Goal: Communication & Community: Ask a question

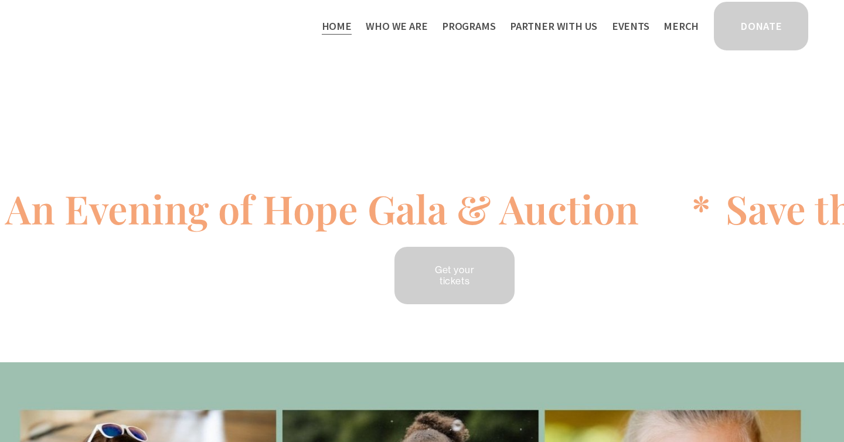
scroll to position [32, 0]
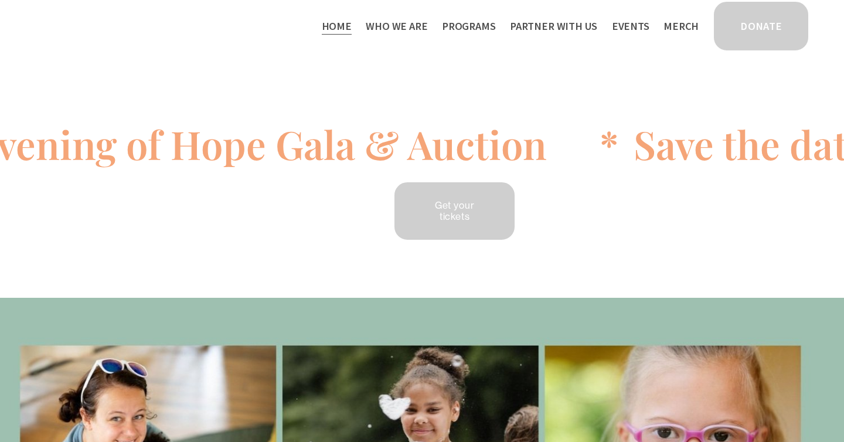
click at [332, 275] on div "Save the date 9/18/2025: An Evening of Hope Gala & Auction * Save the date 9/18…" at bounding box center [422, 134] width 844 height 328
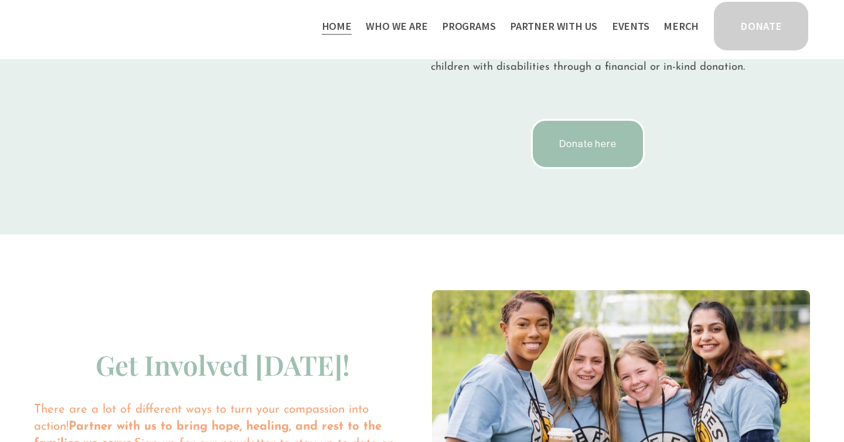
scroll to position [2326, 0]
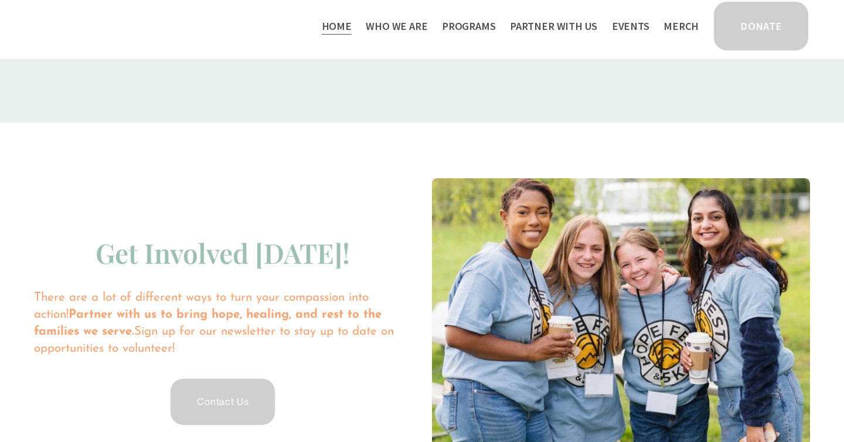
click at [0, 0] on span "Work With Us" at bounding box center [0, 0] width 0 height 0
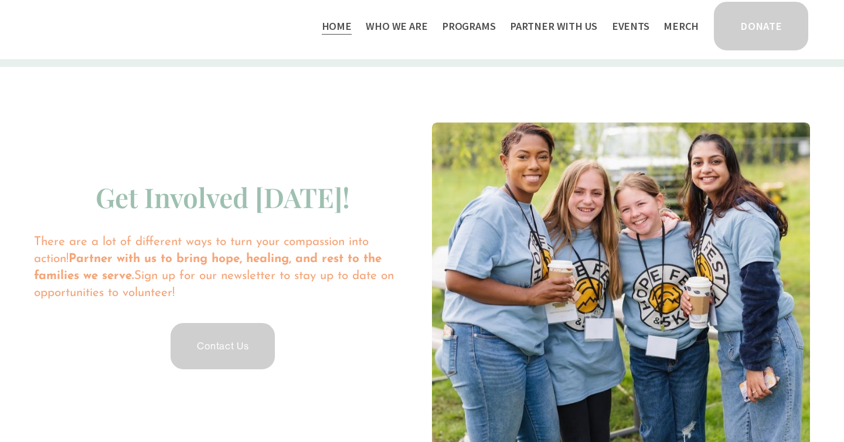
scroll to position [2386, 0]
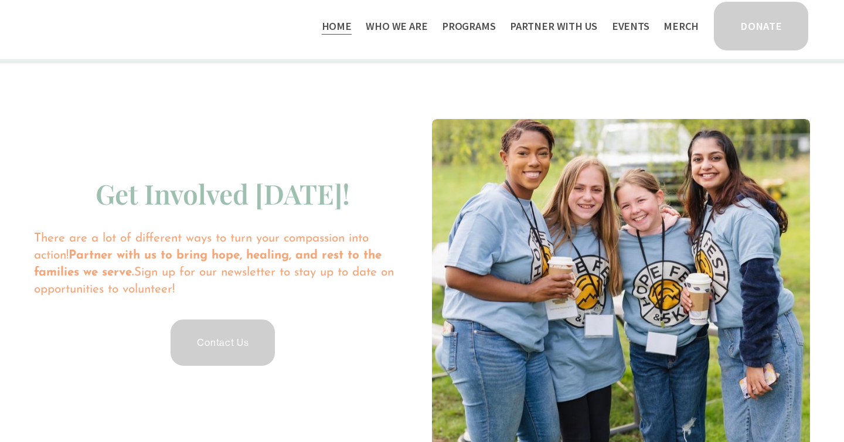
click at [236, 327] on link "Contact Us" at bounding box center [223, 343] width 108 height 50
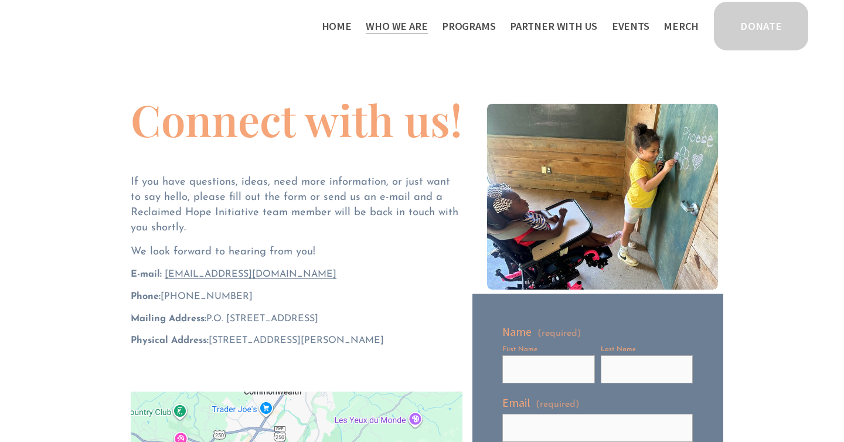
scroll to position [53, 0]
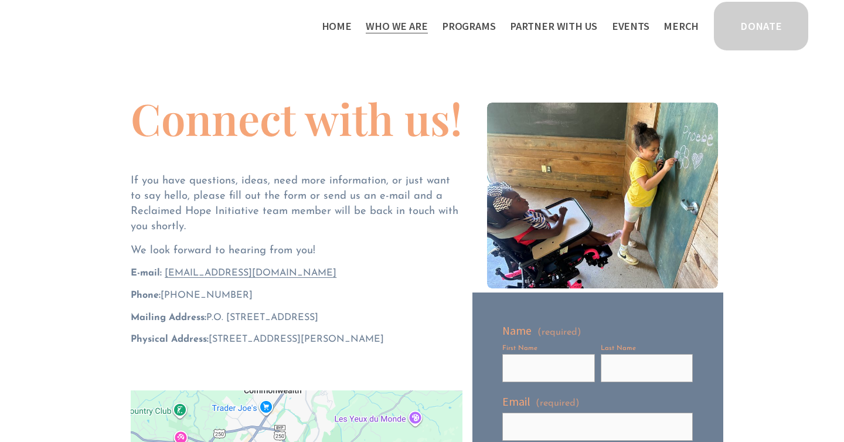
click at [474, 93] on div at bounding box center [597, 190] width 251 height 206
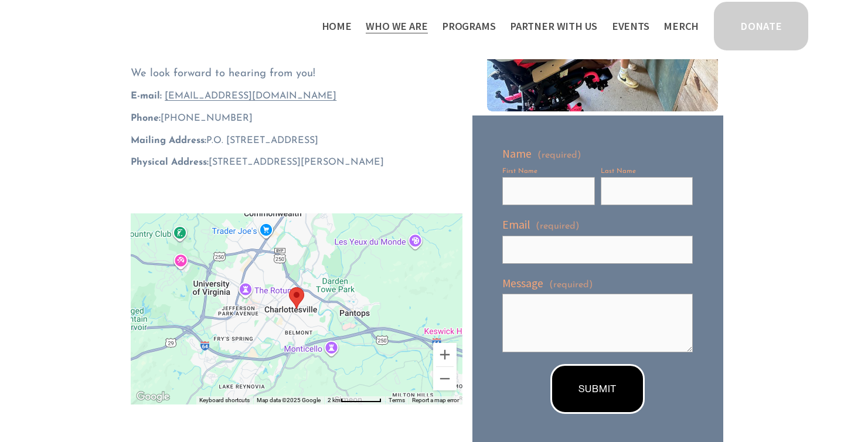
scroll to position [243, 0]
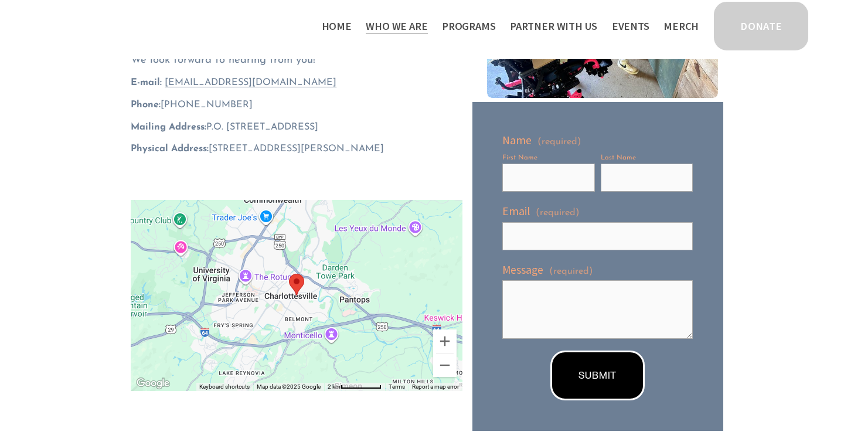
click at [0, 0] on span "Thrive Support Groups" at bounding box center [0, 0] width 0 height 0
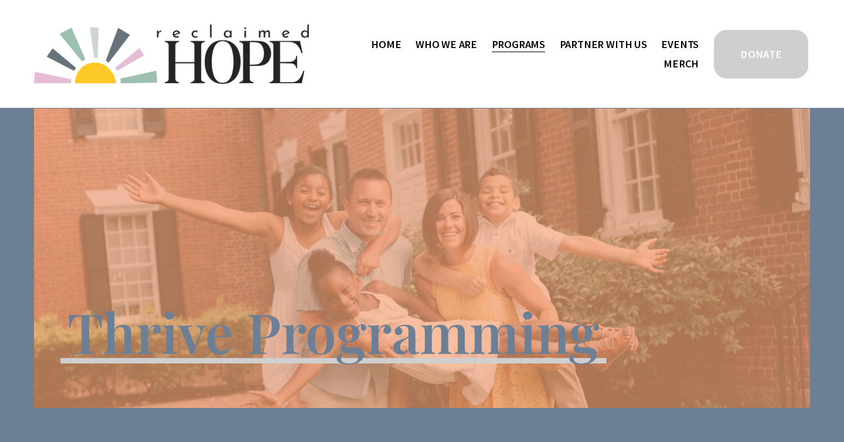
click at [371, 54] on link "Home" at bounding box center [386, 44] width 30 height 19
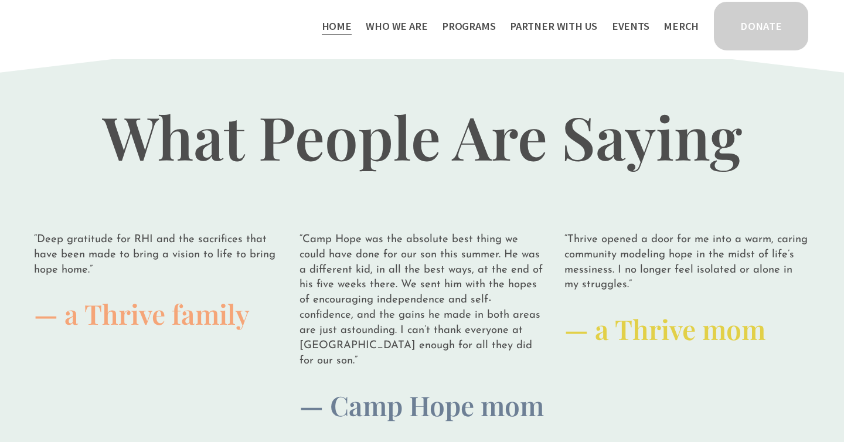
scroll to position [2966, 0]
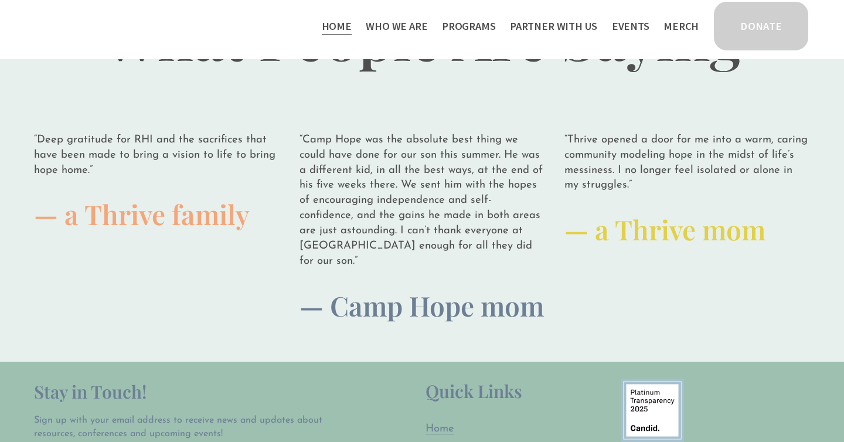
click at [630, 22] on link "Events" at bounding box center [631, 25] width 38 height 19
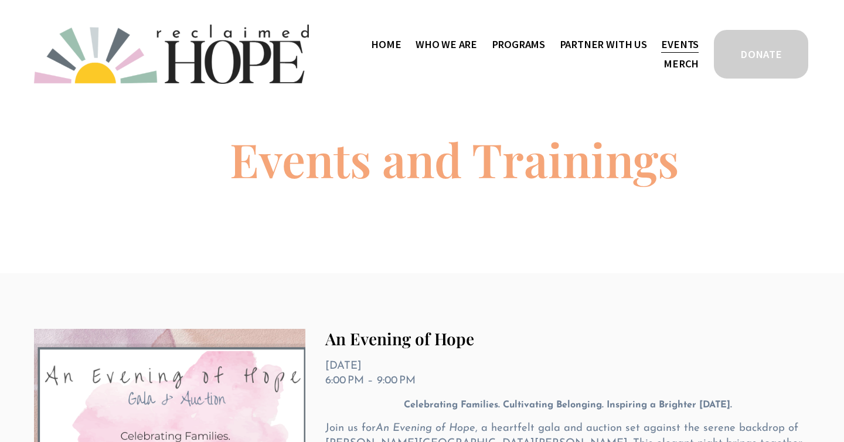
click at [0, 0] on span "Thrive Support Groups" at bounding box center [0, 0] width 0 height 0
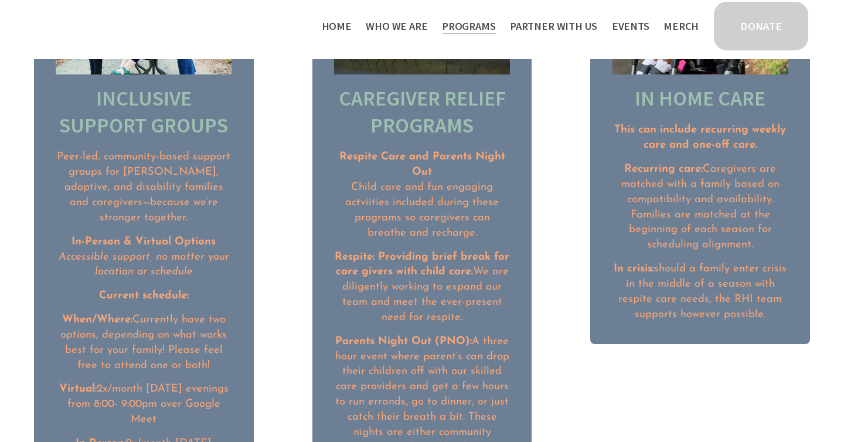
scroll to position [1450, 0]
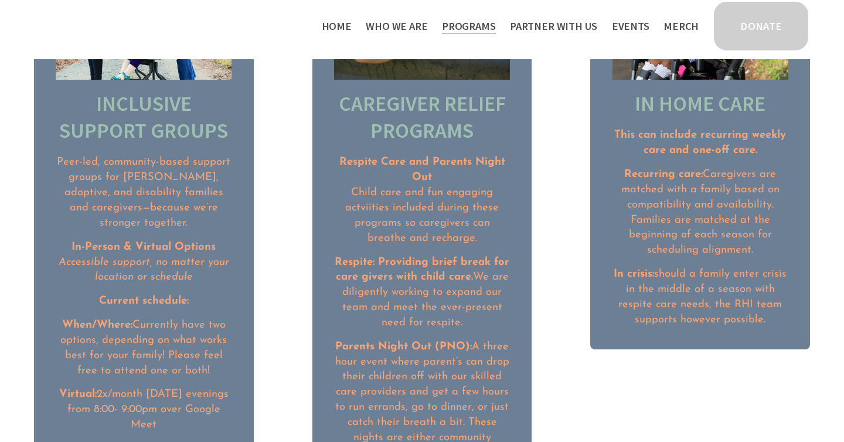
click at [0, 0] on span "Camp Hope" at bounding box center [0, 0] width 0 height 0
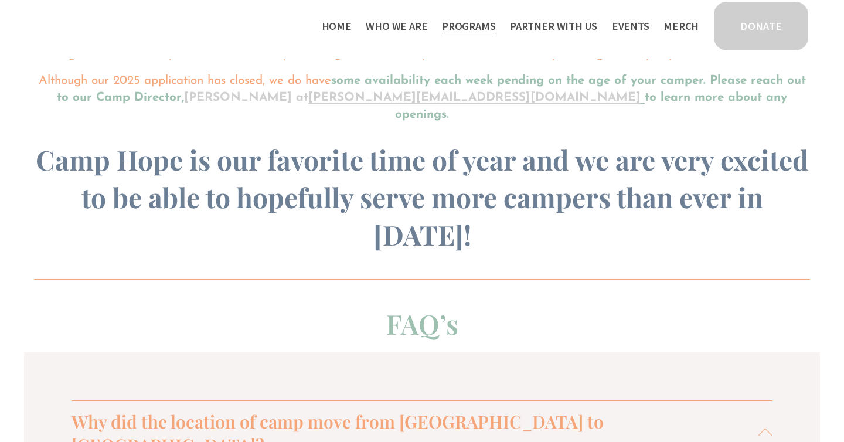
scroll to position [968, 0]
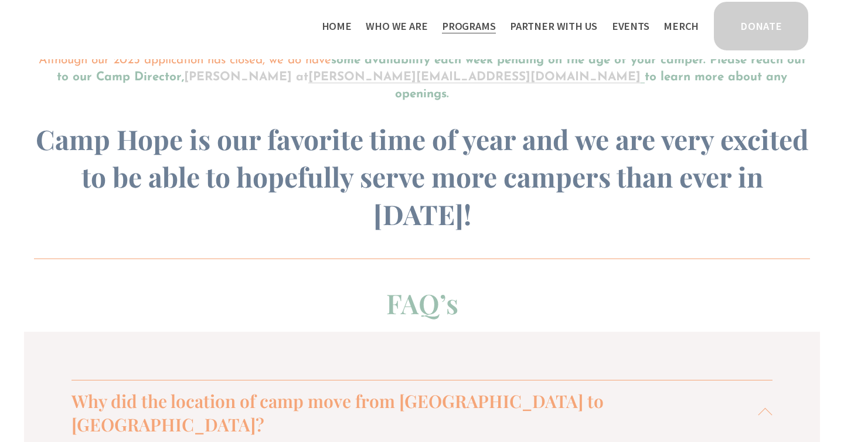
click at [0, 0] on span "Program Partners" at bounding box center [0, 0] width 0 height 0
click at [0, 0] on span "Mission Partners" at bounding box center [0, 0] width 0 height 0
click at [0, 0] on span "Work With Us" at bounding box center [0, 0] width 0 height 0
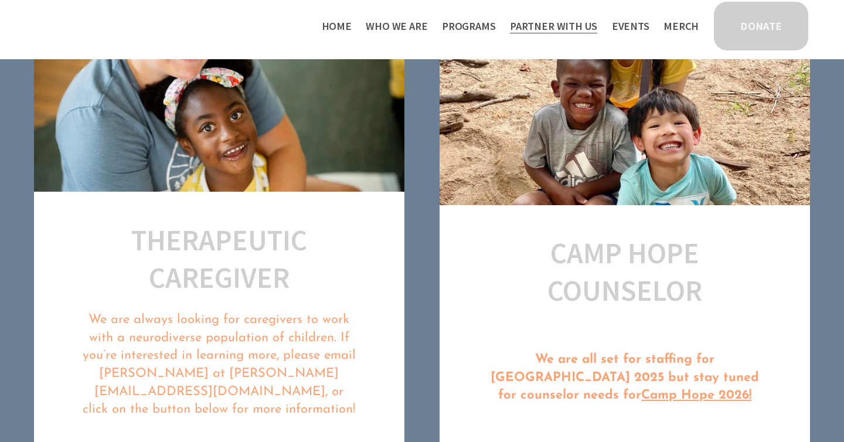
scroll to position [494, 0]
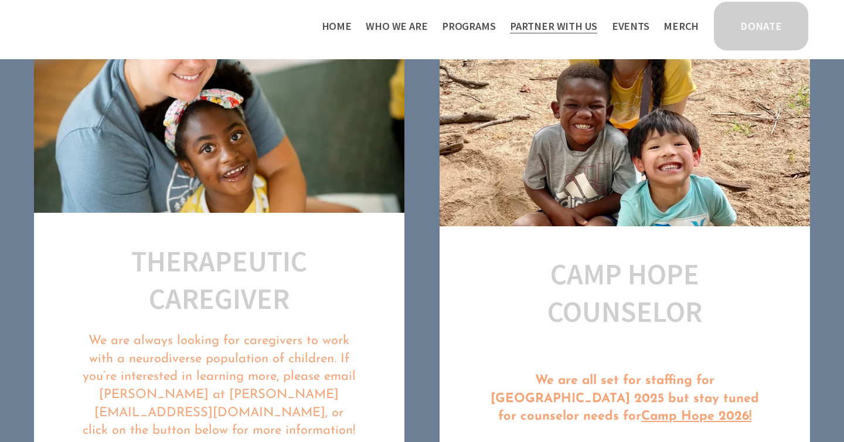
click at [637, 29] on link "Events" at bounding box center [631, 25] width 38 height 19
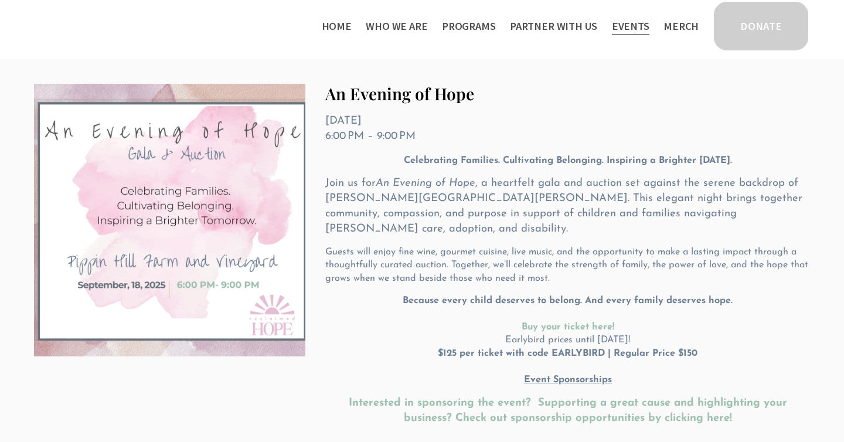
scroll to position [99, 0]
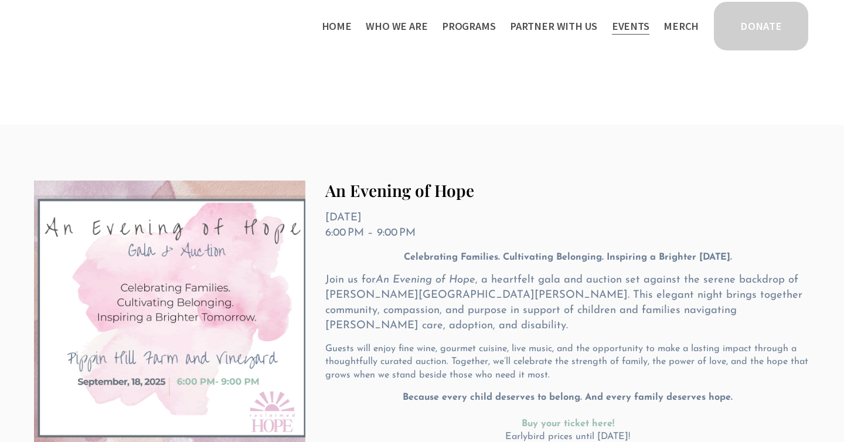
click at [670, 25] on link "Merch" at bounding box center [681, 25] width 35 height 19
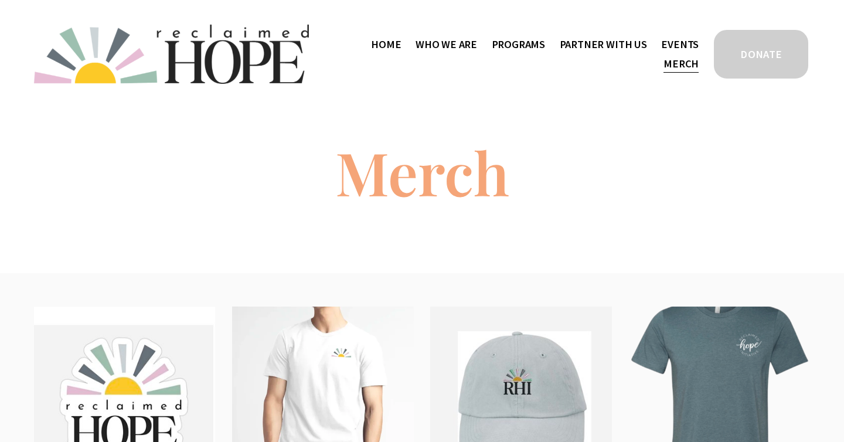
click at [0, 0] on span "Contact" at bounding box center [0, 0] width 0 height 0
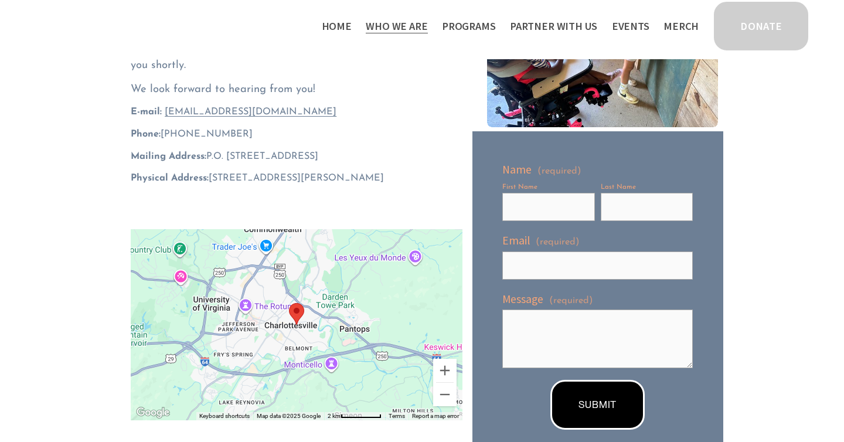
scroll to position [226, 0]
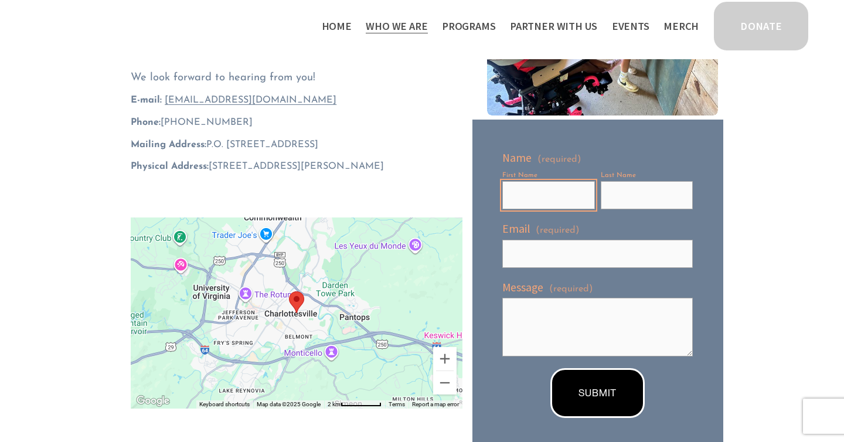
click at [561, 197] on input "First Name" at bounding box center [548, 195] width 93 height 28
type input "Dara"
click at [639, 198] on input "Last Name" at bounding box center [647, 195] width 93 height 28
type input "Ndem"
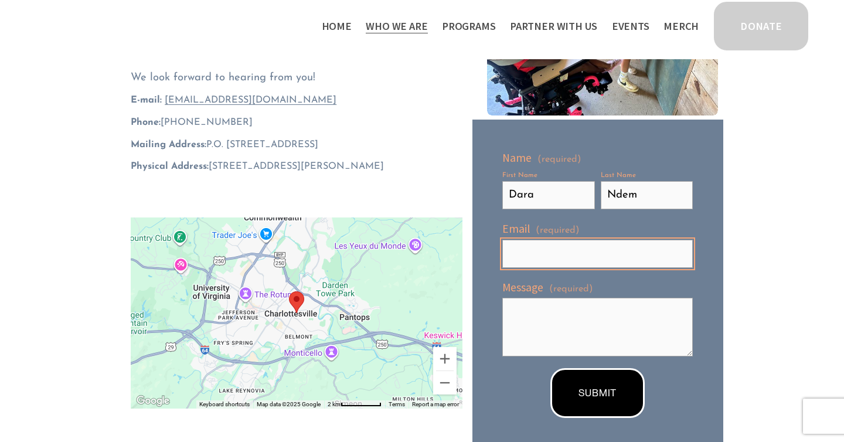
click at [580, 248] on input "Email (required)" at bounding box center [597, 254] width 190 height 28
type input "[EMAIL_ADDRESS][US_STATE][DOMAIN_NAME]"
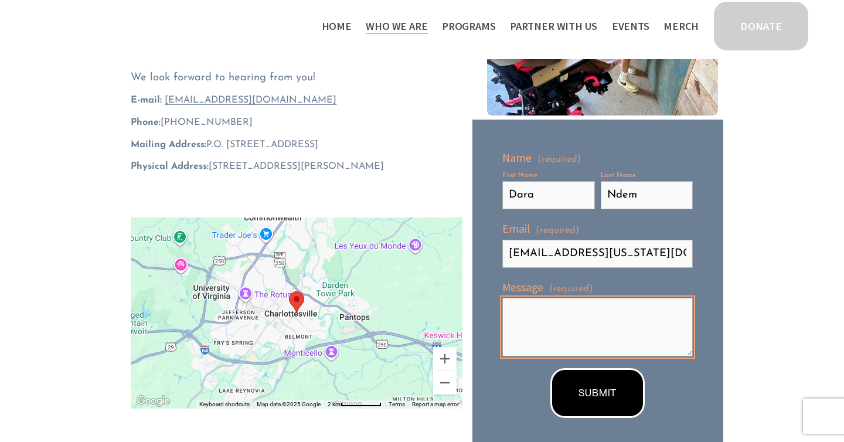
click at [600, 340] on textarea "Message (required)" at bounding box center [597, 327] width 190 height 59
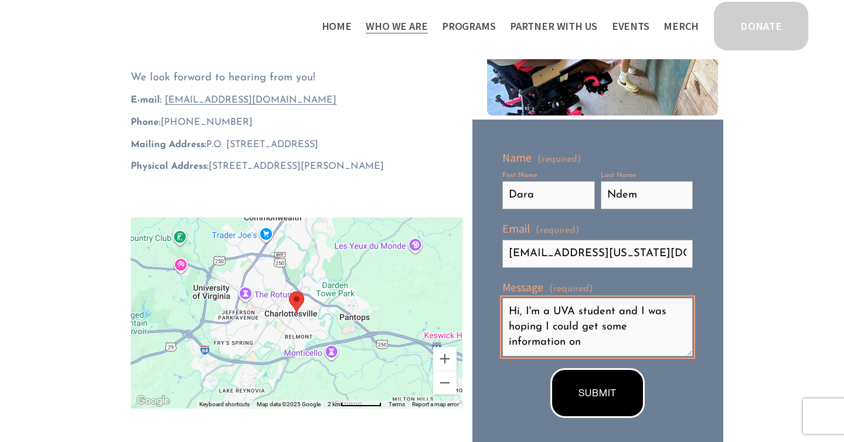
drag, startPoint x: 603, startPoint y: 345, endPoint x: 511, endPoint y: 326, distance: 93.8
click at [511, 326] on textarea "Hi, I'm a UVA student and I was hoping I could get some information on" at bounding box center [597, 327] width 190 height 59
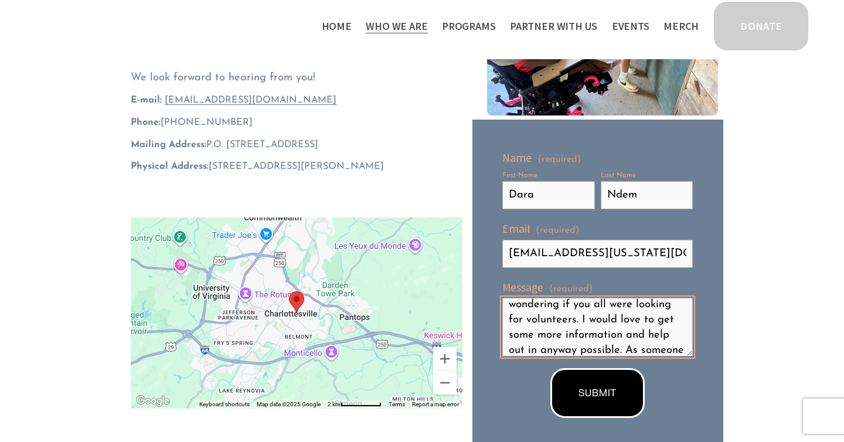
scroll to position [37, 0]
drag, startPoint x: 588, startPoint y: 339, endPoint x: 598, endPoint y: 338, distance: 10.6
click at [598, 338] on textarea "Hi, I'm a UVA student and I was wondering if you all were looking for volunteer…" at bounding box center [597, 327] width 190 height 59
drag, startPoint x: 597, startPoint y: 350, endPoint x: 607, endPoint y: 336, distance: 17.6
click at [607, 336] on textarea "Hi, I'm a UVA student and I was wondering if you all were looking for volunteer…" at bounding box center [597, 327] width 190 height 59
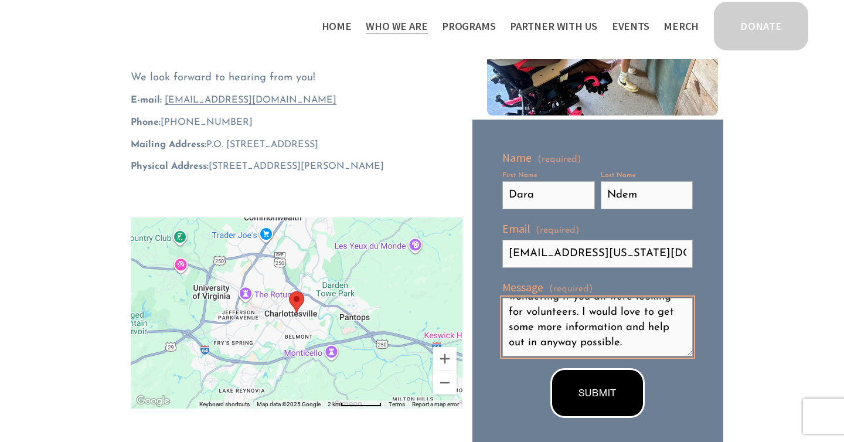
scroll to position [30, 0]
drag, startPoint x: 615, startPoint y: 339, endPoint x: 532, endPoint y: 324, distance: 84.0
click at [532, 324] on textarea "Hi, I'm a UVA student and I was wondering if you all were looking for volunteer…" at bounding box center [597, 327] width 190 height 59
click at [624, 355] on textarea "Hi, I'm a UVA student and I was wondering if you all were looking for volunteer…" at bounding box center [597, 327] width 190 height 59
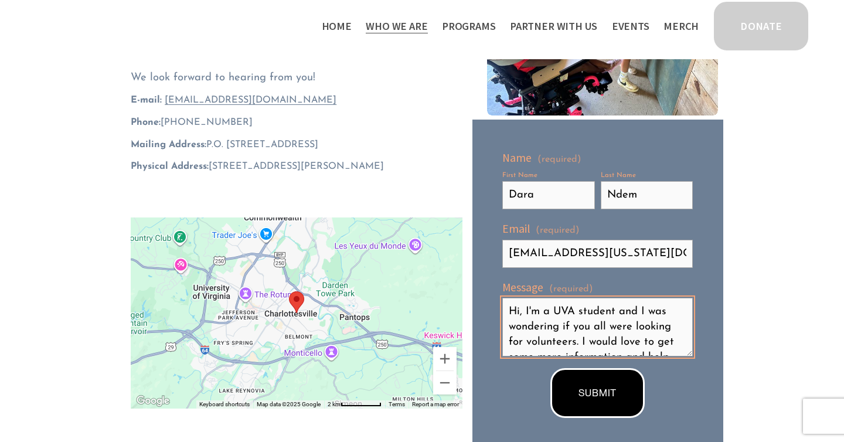
drag, startPoint x: 624, startPoint y: 355, endPoint x: 509, endPoint y: 254, distance: 152.0
click at [509, 254] on div "Name (required) First Name [PERSON_NAME] Last Name Ndem Email (required) [EMAIL…" at bounding box center [597, 253] width 190 height 206
type textarea "Hi, I'm a UVA student and I was wondering if you all were looking for volunteer…"
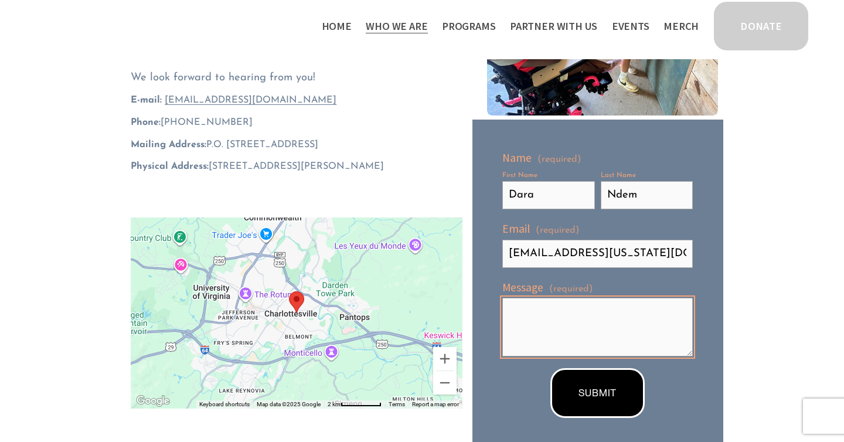
paste textarea "I’m a student at [GEOGRAPHIC_DATA] and was wondering if you all are looking for…"
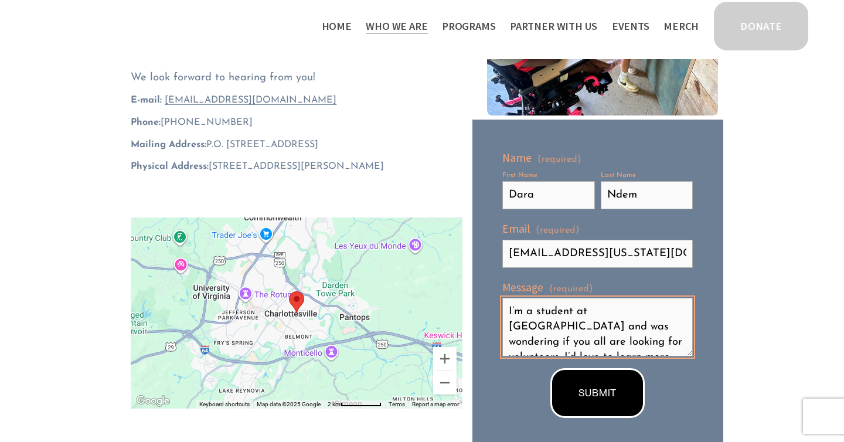
click at [509, 308] on textarea "I’m a student at [GEOGRAPHIC_DATA] and was wondering if you all are looking for…" at bounding box center [597, 327] width 190 height 59
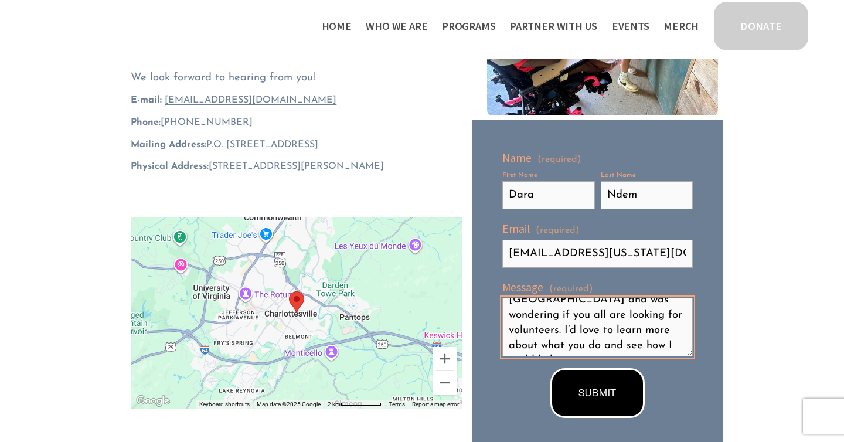
scroll to position [30, 0]
click at [630, 349] on textarea "Hi, I’m a student at [GEOGRAPHIC_DATA] and was wondering if you all are looking…" at bounding box center [597, 327] width 190 height 59
type textarea "Hi, I’m a student at [GEOGRAPHIC_DATA] and was wondering if you all are looking…"
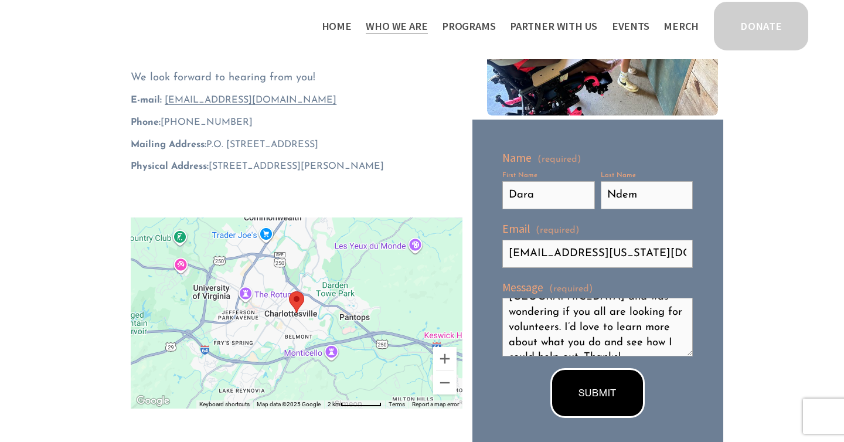
click at [617, 397] on button "SUBMIT SUBMIT" at bounding box center [597, 393] width 94 height 50
